Goal: Information Seeking & Learning: Learn about a topic

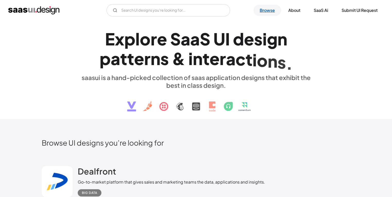
click at [261, 11] on link "Browse" at bounding box center [268, 10] width 28 height 11
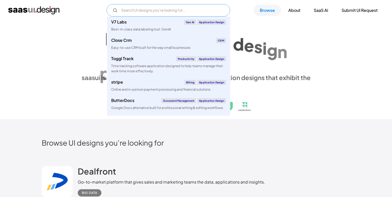
click at [165, 11] on input "Email Form" at bounding box center [169, 10] width 124 height 12
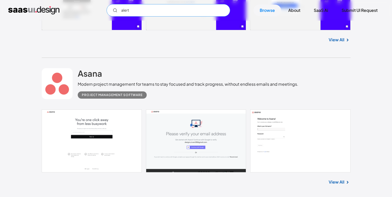
scroll to position [489, 0]
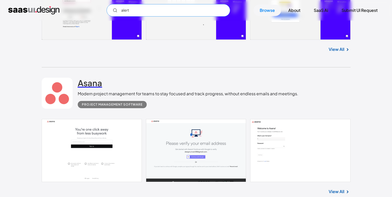
type input "alert"
click at [91, 81] on h2 "Asana" at bounding box center [90, 83] width 24 height 10
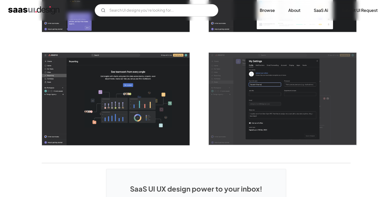
scroll to position [1214, 0]
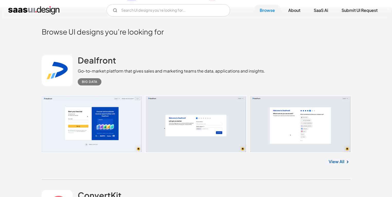
scroll to position [112, 0]
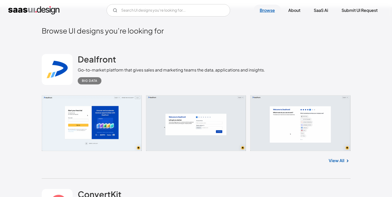
click at [265, 9] on link "Browse" at bounding box center [268, 10] width 28 height 11
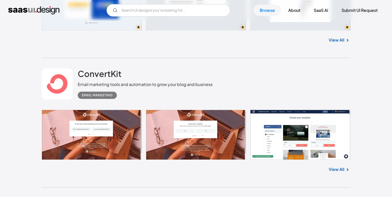
scroll to position [233, 0]
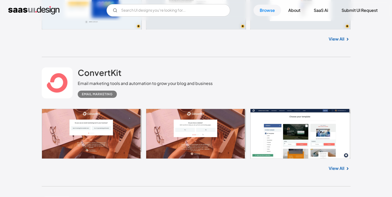
click at [332, 168] on link "View All" at bounding box center [337, 168] width 16 height 6
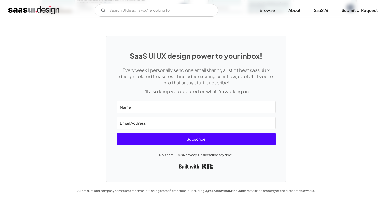
scroll to position [1124, 0]
